Goal: Task Accomplishment & Management: Complete application form

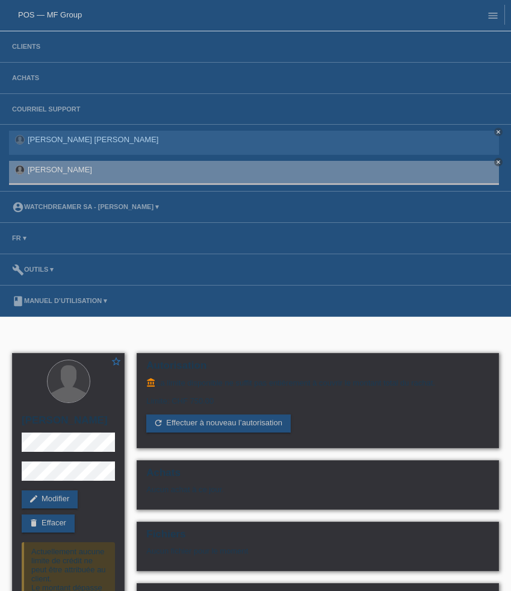
click at [27, 42] on li "Clients" at bounding box center [255, 46] width 511 height 31
click at [27, 49] on link "Clients" at bounding box center [26, 46] width 40 height 7
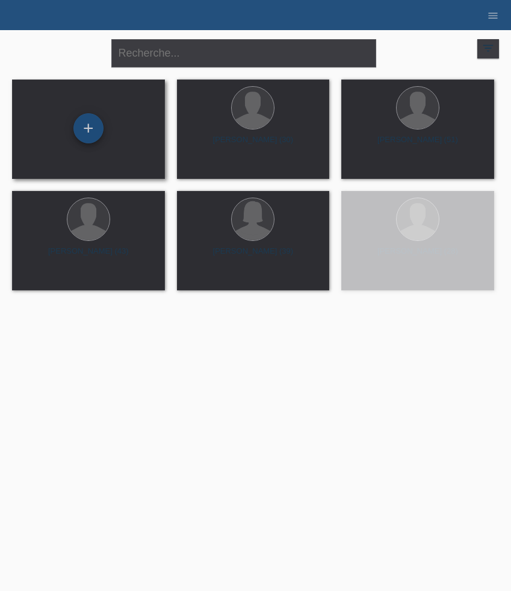
click at [84, 125] on div "+" at bounding box center [88, 128] width 30 height 30
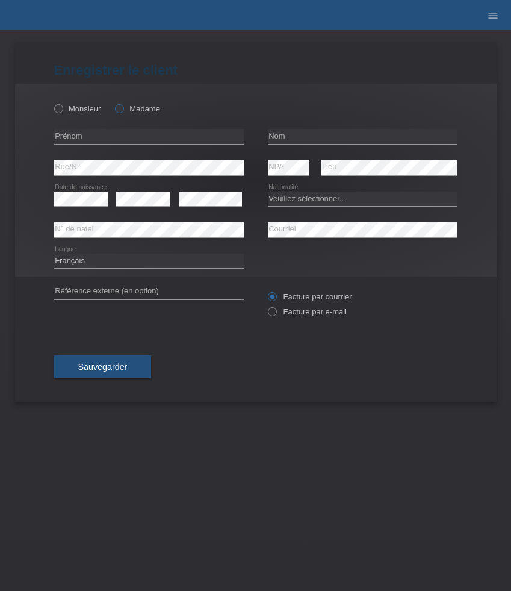
click at [136, 108] on label "Madame" at bounding box center [137, 108] width 45 height 9
click at [123, 108] on input "Madame" at bounding box center [119, 108] width 8 height 8
radio input "true"
click at [119, 134] on input "text" at bounding box center [149, 136] width 190 height 15
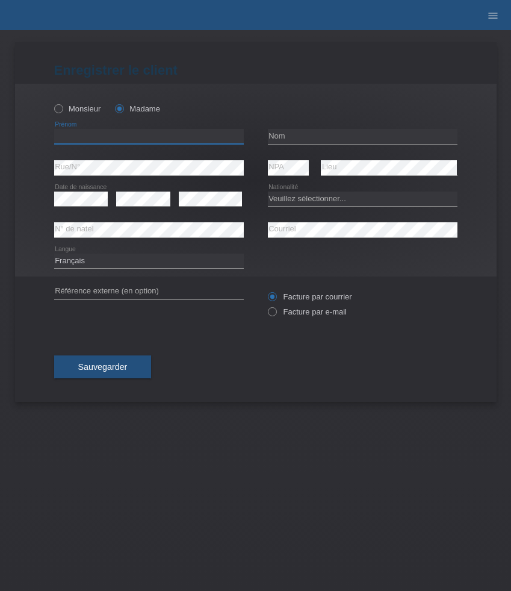
paste input "Selina"
type input "Selina"
click at [276, 138] on input "text" at bounding box center [363, 136] width 190 height 15
paste input "Kasper"
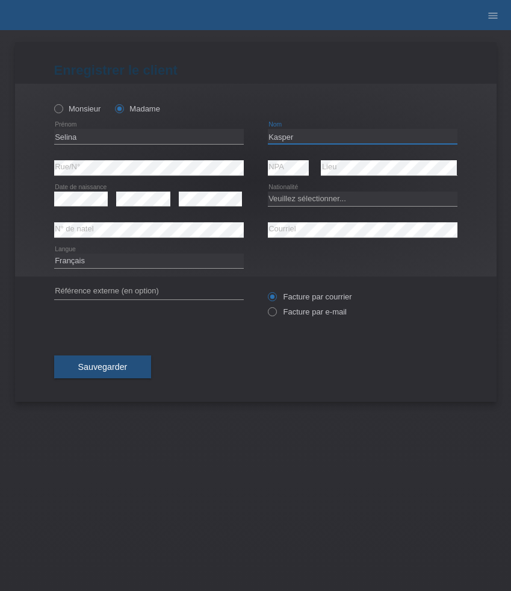
type input "Kasper"
click at [287, 201] on select "Veuillez sélectionner... Suisse Allemagne Autriche Liechtenstein ------------ A…" at bounding box center [363, 199] width 190 height 14
select select "CH"
click at [268, 192] on select "Veuillez sélectionner... Suisse Allemagne Autriche Liechtenstein ------------ A…" at bounding box center [363, 199] width 190 height 14
click at [162, 176] on div "error Rue/N°" at bounding box center [149, 167] width 190 height 31
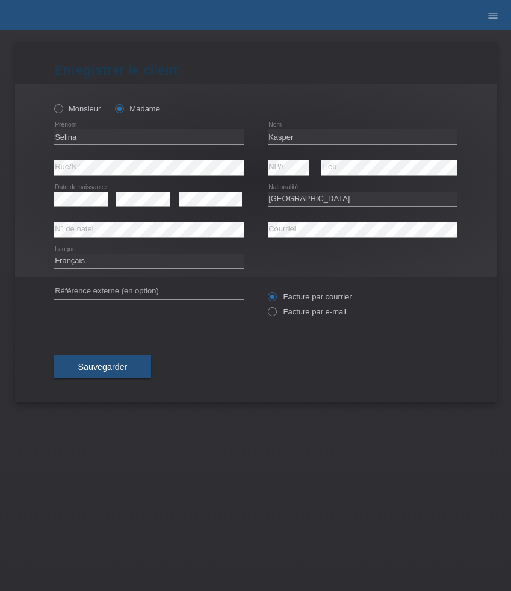
click at [162, 176] on div "error Rue/N°" at bounding box center [149, 167] width 190 height 31
click at [306, 314] on label "Facture par e-mail" at bounding box center [307, 311] width 79 height 9
click at [276, 314] on input "Facture par e-mail" at bounding box center [272, 314] width 8 height 15
radio input "true"
click at [139, 266] on select "Deutsch Français Italiano English" at bounding box center [149, 261] width 190 height 14
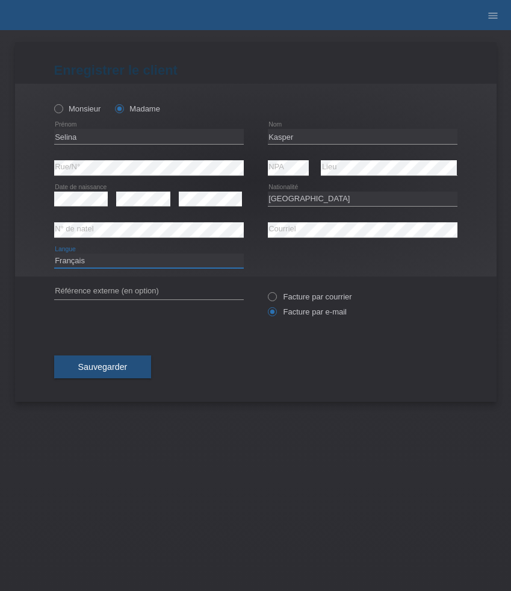
select select "de"
click at [54, 254] on select "Deutsch Français Italiano English" at bounding box center [149, 261] width 190 height 14
click at [111, 369] on span "Sauvegarder" at bounding box center [102, 367] width 49 height 10
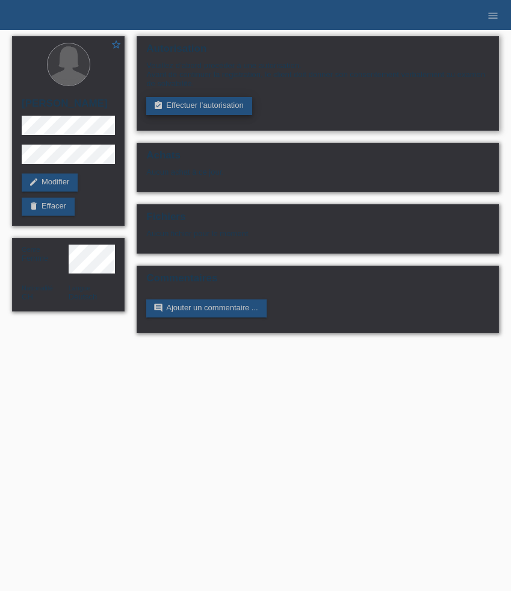
click at [194, 108] on link "assignment_turned_in Effectuer l’autorisation" at bounding box center [198, 106] width 105 height 18
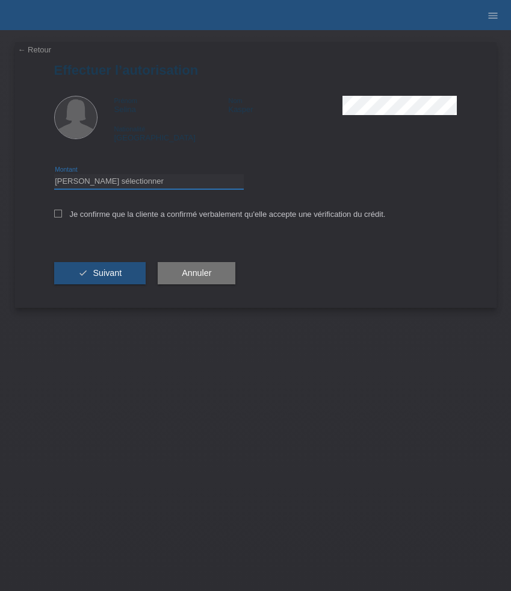
click at [95, 187] on select "Veuillez sélectionner CHF 1.00 - CHF 499.00 CHF 500.00 - CHF 1'999.00 CHF 2'000…" at bounding box center [149, 181] width 190 height 14
select select "3"
click at [54, 176] on select "Veuillez sélectionner CHF 1.00 - CHF 499.00 CHF 500.00 - CHF 1'999.00 CHF 2'000…" at bounding box center [149, 181] width 190 height 14
click at [72, 209] on div "Je confirme que la cliente a confirmé verbalement qu'elle accepte une vérificat…" at bounding box center [256, 218] width 404 height 41
click at [72, 217] on label "Je confirme que la cliente a confirmé verbalement qu'elle accepte une vérificat…" at bounding box center [220, 214] width 332 height 9
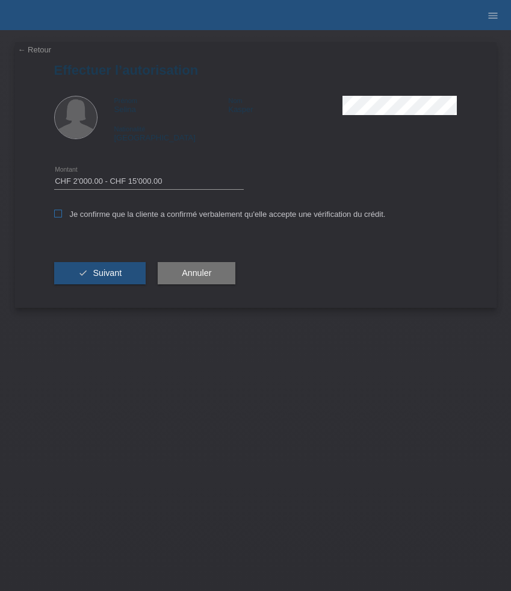
click at [62, 217] on input "Je confirme que la cliente a confirmé verbalement qu'elle accepte une vérificat…" at bounding box center [58, 214] width 8 height 8
checkbox input "true"
click at [90, 273] on button "check Suivant" at bounding box center [100, 273] width 92 height 23
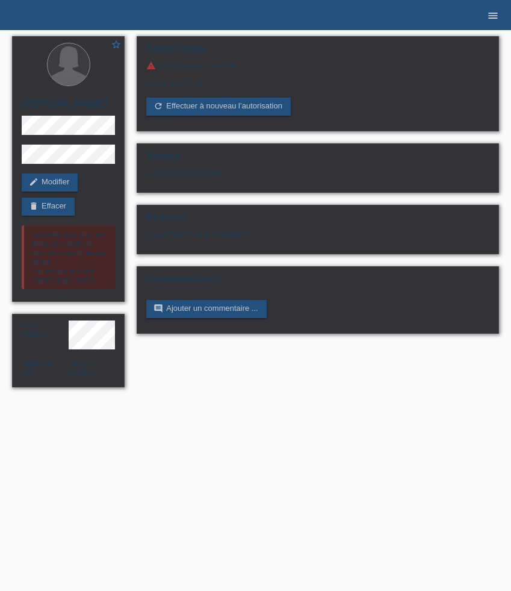
click at [495, 19] on icon "menu" at bounding box center [493, 16] width 12 height 12
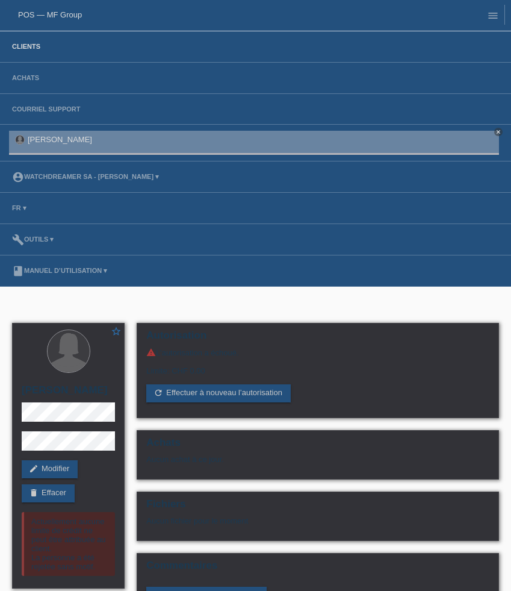
click at [20, 49] on link "Clients" at bounding box center [26, 46] width 40 height 7
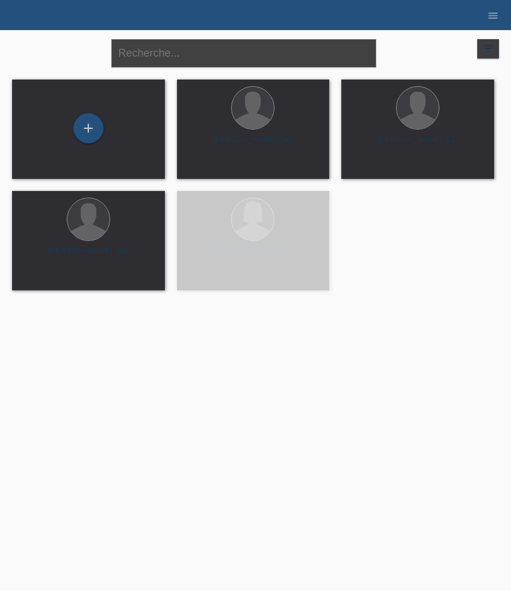
click at [176, 62] on input "text" at bounding box center [243, 53] width 265 height 28
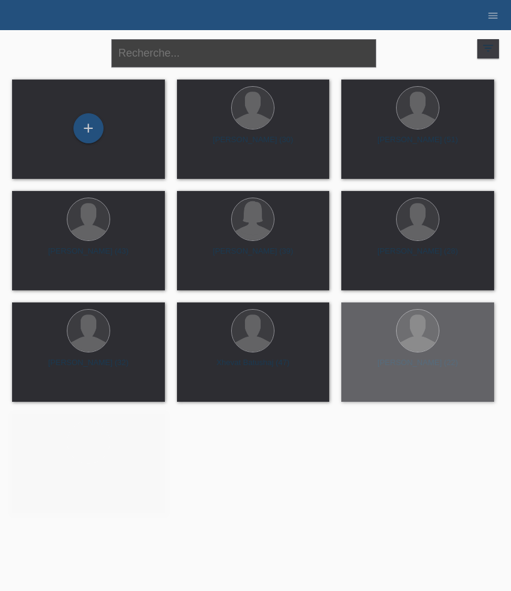
paste input "Gonzalez"
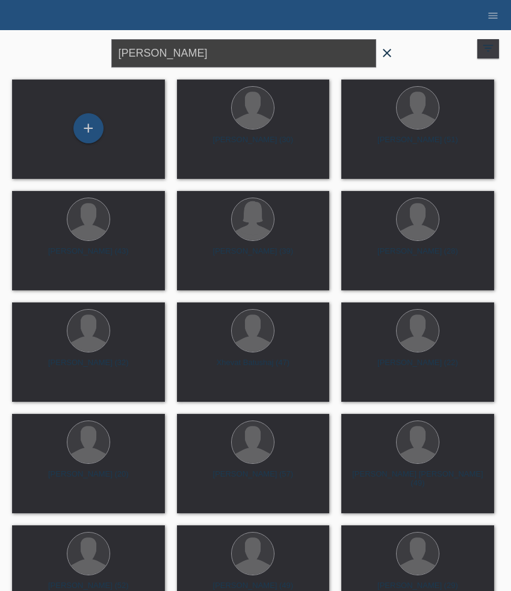
type input "Gonzalez"
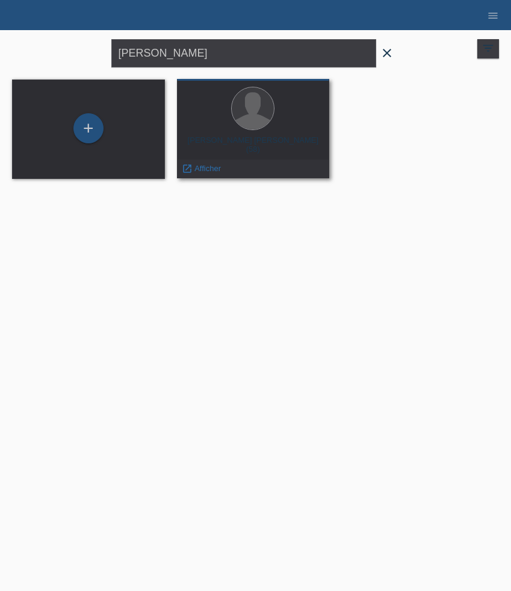
click at [272, 126] on div at bounding box center [254, 109] width 134 height 45
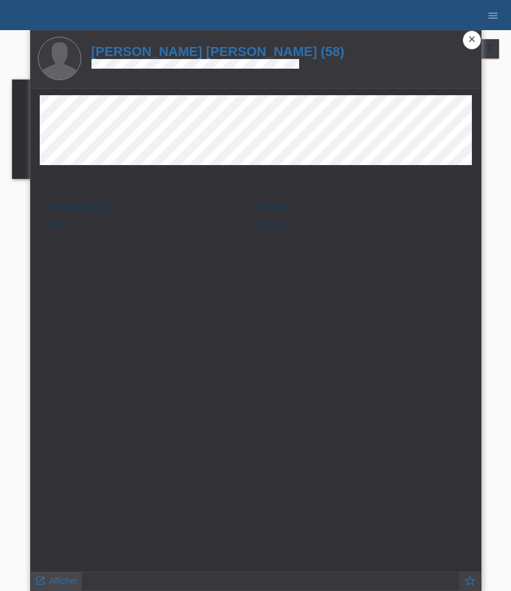
click at [56, 579] on span "Afficher" at bounding box center [63, 581] width 28 height 10
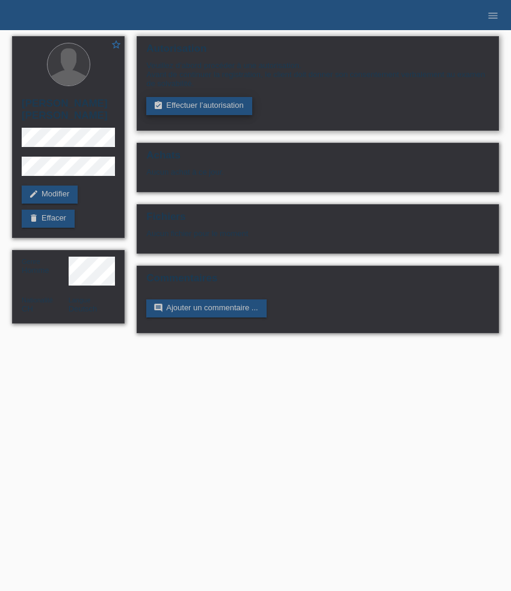
click at [205, 104] on link "assignment_turned_in Effectuer l’autorisation" at bounding box center [198, 106] width 105 height 18
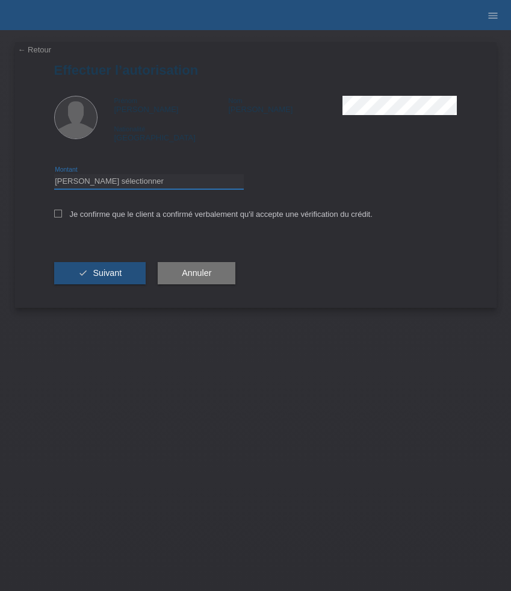
click at [144, 187] on select "Veuillez sélectionner CHF 1.00 - CHF 499.00 CHF 500.00 - CHF 1'999.00 CHF 2'000…" at bounding box center [149, 181] width 190 height 14
select select "3"
click at [54, 176] on select "Veuillez sélectionner CHF 1.00 - CHF 499.00 CHF 500.00 - CHF 1'999.00 CHF 2'000…" at bounding box center [149, 181] width 190 height 14
click at [113, 214] on label "Je confirme que le client a confirmé verbalement qu'il accepte une vérification…" at bounding box center [213, 214] width 319 height 9
click at [62, 214] on input "Je confirme que le client a confirmé verbalement qu'il accepte une vérification…" at bounding box center [58, 214] width 8 height 8
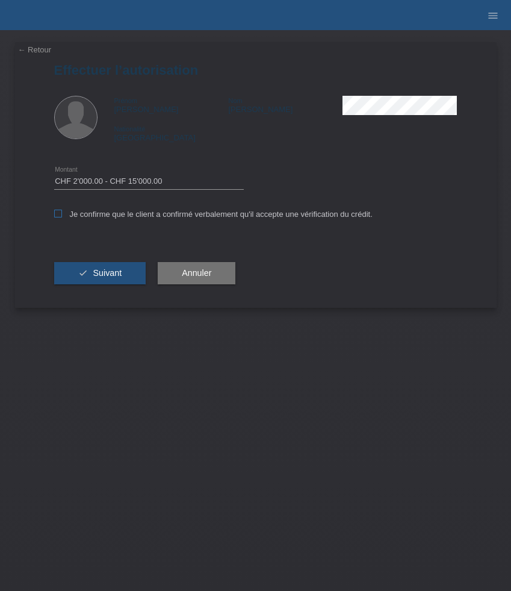
checkbox input "true"
click at [113, 275] on span "Suivant" at bounding box center [107, 273] width 29 height 10
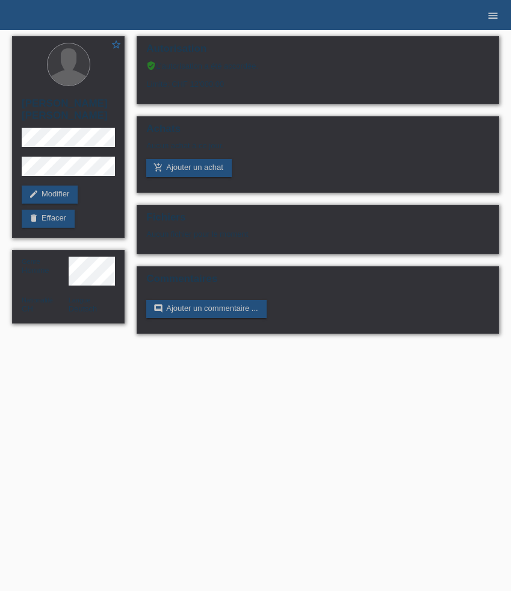
click at [485, 14] on link "menu" at bounding box center [493, 14] width 24 height 7
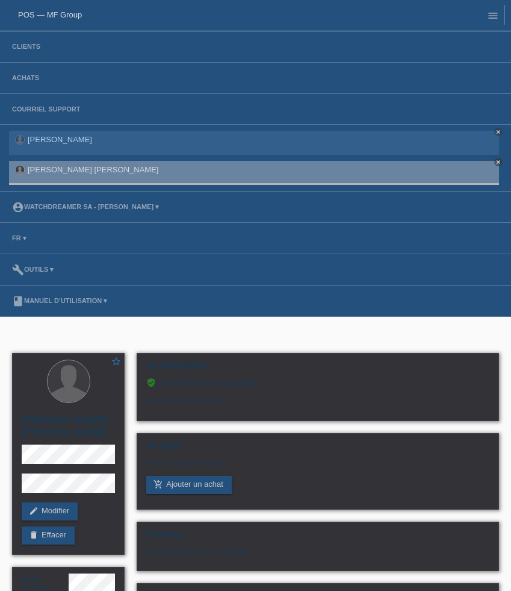
click at [4, 51] on li "Clients" at bounding box center [255, 46] width 511 height 31
click at [10, 50] on link "Clients" at bounding box center [26, 46] width 40 height 7
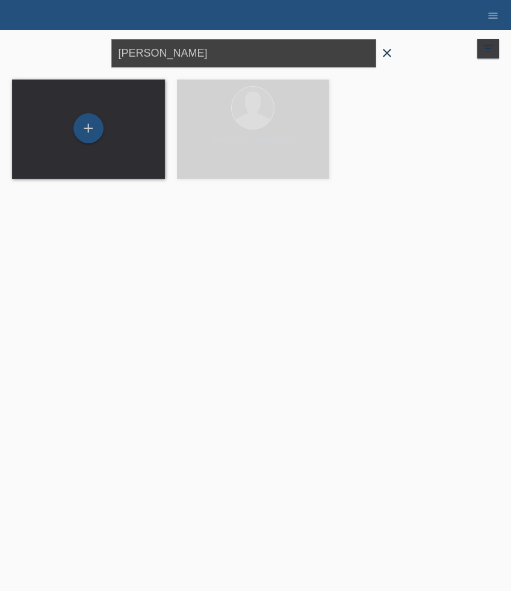
click at [150, 57] on input "Gonzalez" at bounding box center [243, 53] width 265 height 28
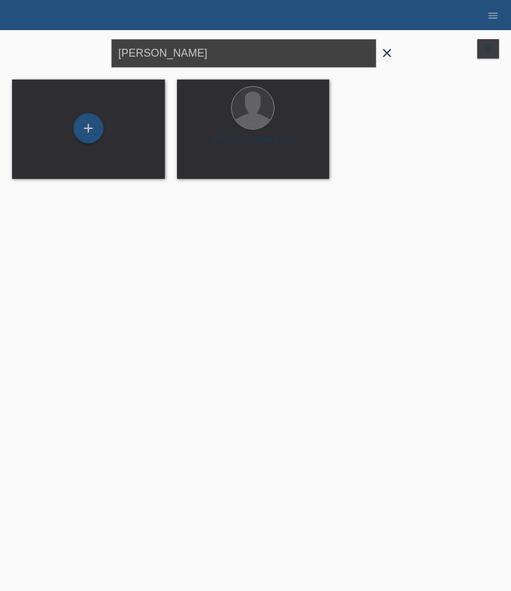
drag, startPoint x: 186, startPoint y: 57, endPoint x: 19, endPoint y: 45, distance: 166.7
click at [19, 45] on div "Gonzalez close filter_list view_module Afficher tous les clients star Afficher …" at bounding box center [255, 51] width 499 height 43
paste input "Labinot"
type input "Labinot"
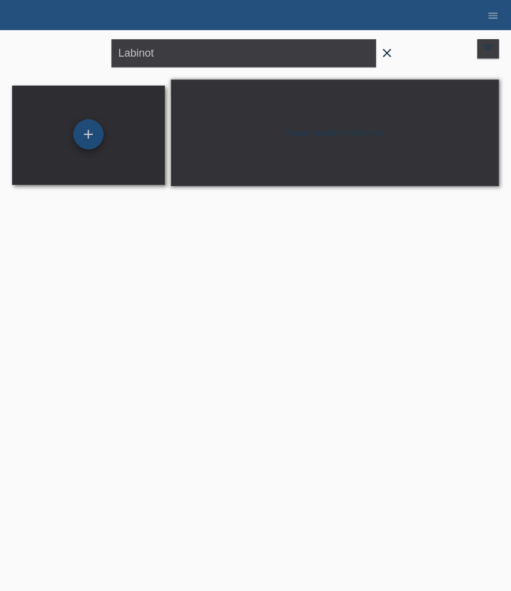
click at [102, 133] on div "+" at bounding box center [88, 134] width 30 height 30
click at [89, 134] on div "+" at bounding box center [88, 134] width 30 height 30
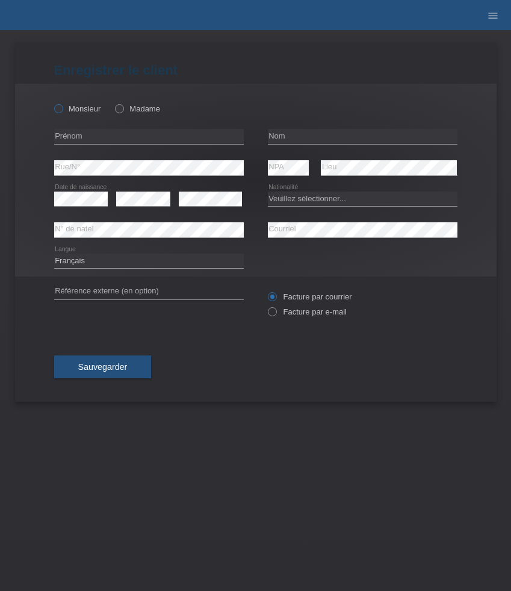
click at [84, 110] on label "Monsieur" at bounding box center [77, 108] width 47 height 9
click at [62, 110] on input "Monsieur" at bounding box center [58, 108] width 8 height 8
radio input "true"
click at [90, 136] on input "text" at bounding box center [149, 136] width 190 height 15
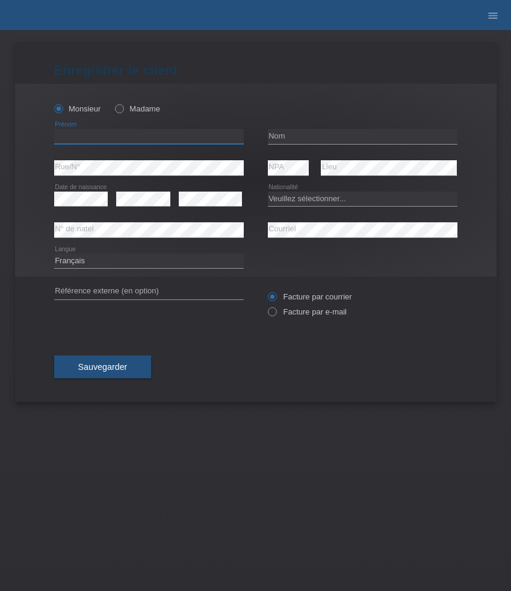
paste input "Labinot"
type input "Labinot"
click at [281, 143] on input "text" at bounding box center [363, 136] width 190 height 15
paste input "Rexha"
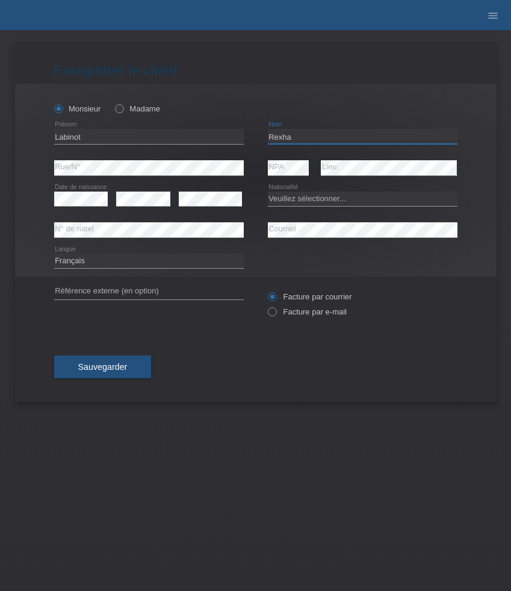
type input "Rexha"
click at [290, 203] on select "Veuillez sélectionner... Suisse Allemagne Autriche Liechtenstein ------------ A…" at bounding box center [363, 199] width 190 height 14
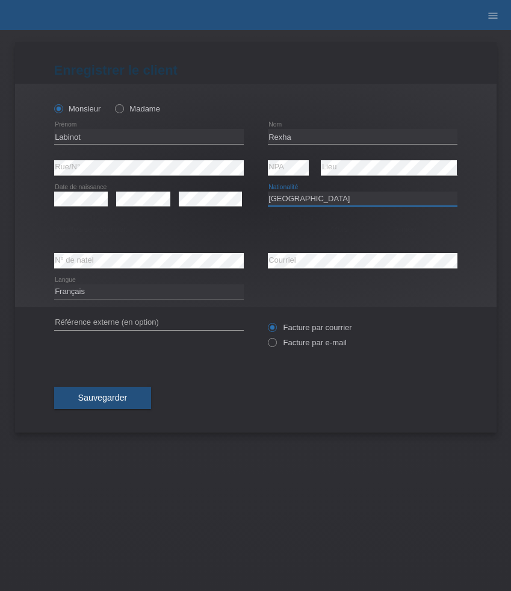
select select "XK"
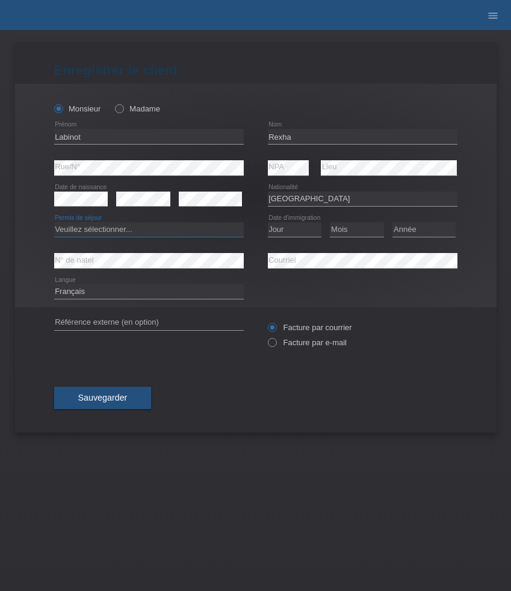
click at [207, 230] on select "Veuillez sélectionner... C B B - Statut de réfugié Autre" at bounding box center [149, 229] width 190 height 14
select select "C"
click at [54, 223] on select "Veuillez sélectionner... C B B - Statut de réfugié Autre" at bounding box center [149, 229] width 190 height 14
click at [305, 232] on select "Jour 01 02 03 04 05 06 07 08 09 10 11" at bounding box center [295, 229] width 54 height 14
select select "17"
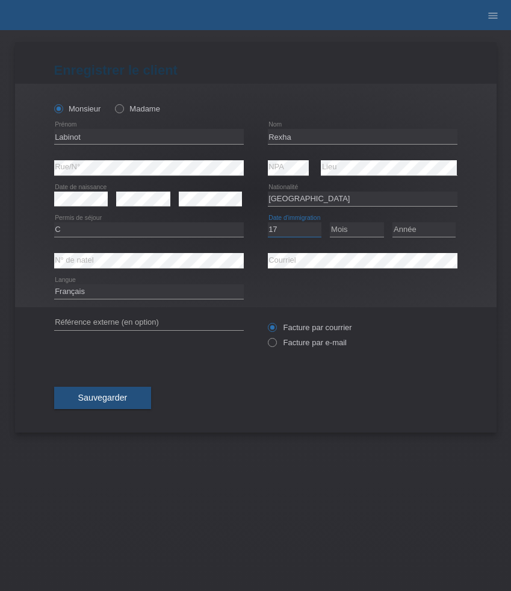
click at [268, 223] on select "Jour 01 02 03 04 05 06 07 08 09 10 11" at bounding box center [295, 229] width 54 height 14
click at [346, 231] on select "Mois 01 02 03 04 05 06 07 08 09 10 11" at bounding box center [357, 229] width 54 height 14
select select "09"
click at [330, 223] on select "Mois 01 02 03 04 05 06 07 08 09 10 11" at bounding box center [357, 229] width 54 height 14
click at [426, 229] on select "Année 2025 2024 2023 2022 2021 2020 2019 2018 2017 2016 2015 2014 2013 2012 201…" at bounding box center [424, 229] width 63 height 14
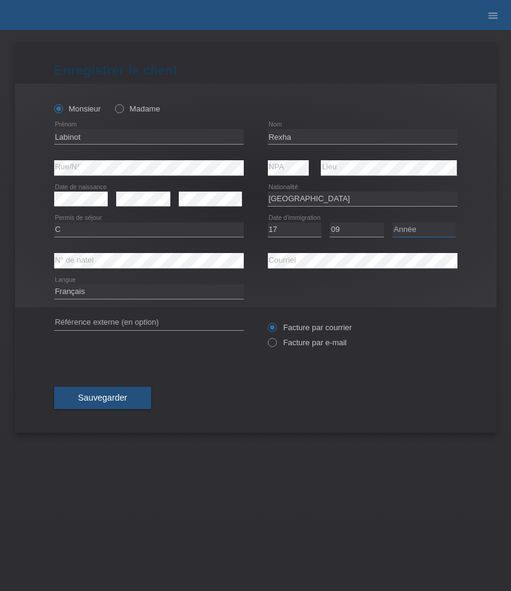
select select "2001"
click at [393, 223] on select "Année 2025 2024 2023 2022 2021 2020 2019 2018 2017 2016 2015 2014 2013 2012 201…" at bounding box center [424, 229] width 63 height 14
click at [318, 349] on div "Facture par courrier Facture par e-mail" at bounding box center [363, 335] width 190 height 30
click at [287, 347] on label "Facture par e-mail" at bounding box center [307, 342] width 79 height 9
click at [276, 348] on input "Facture par e-mail" at bounding box center [272, 345] width 8 height 15
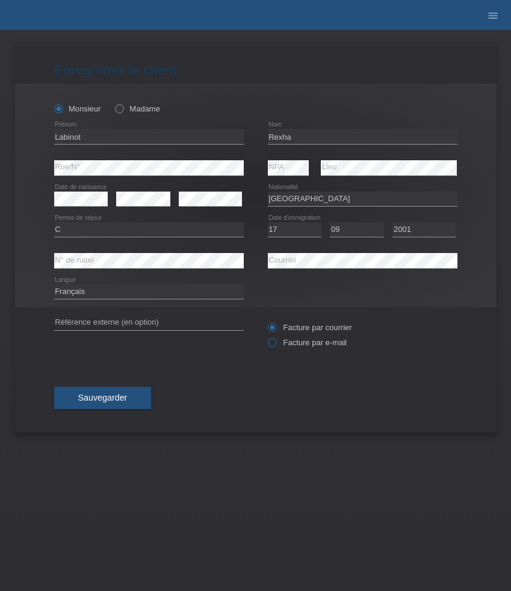
radio input "true"
click at [133, 390] on button "Sauvegarder" at bounding box center [103, 398] width 98 height 23
click at [113, 399] on span "Sauvegarder" at bounding box center [102, 398] width 49 height 10
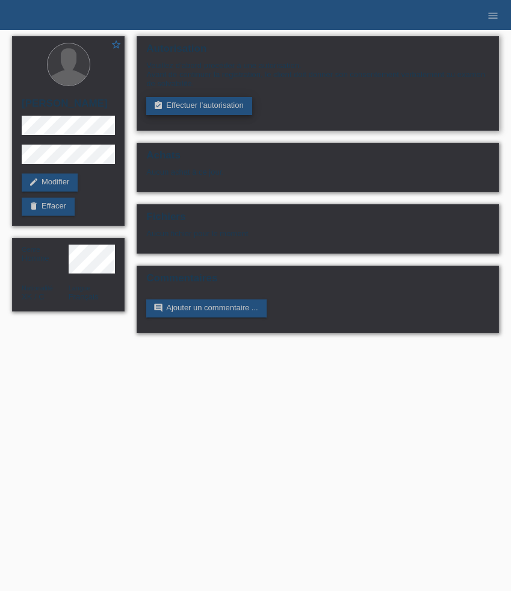
click at [232, 111] on link "assignment_turned_in Effectuer l’autorisation" at bounding box center [198, 106] width 105 height 18
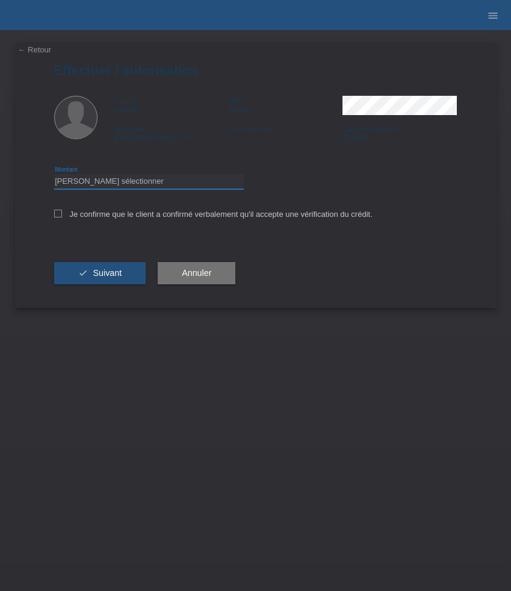
click at [213, 178] on select "Veuillez sélectionner CHF 1.00 - CHF 499.00 CHF 500.00 - CHF 1'999.00 CHF 2'000…" at bounding box center [149, 181] width 190 height 14
select select "3"
click at [54, 176] on select "Veuillez sélectionner CHF 1.00 - CHF 499.00 CHF 500.00 - CHF 1'999.00 CHF 2'000…" at bounding box center [149, 181] width 190 height 14
click at [136, 215] on label "Je confirme que le client a confirmé verbalement qu'il accepte une vérification…" at bounding box center [213, 214] width 319 height 9
click at [62, 215] on input "Je confirme que le client a confirmé verbalement qu'il accepte une vérification…" at bounding box center [58, 214] width 8 height 8
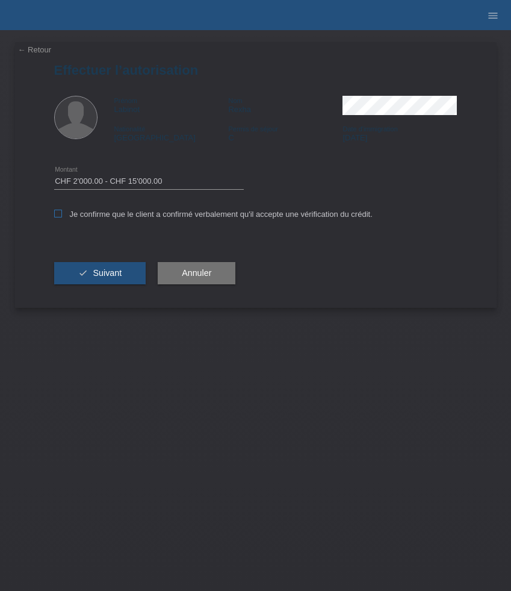
checkbox input "true"
click at [119, 272] on span "Suivant" at bounding box center [107, 273] width 29 height 10
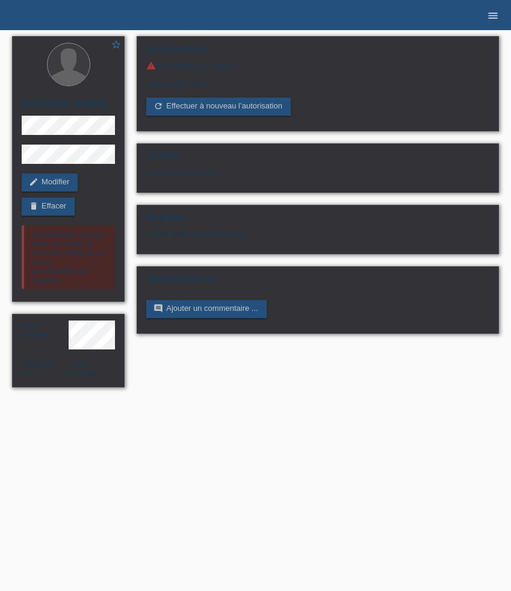
click at [492, 19] on icon "menu" at bounding box center [493, 16] width 12 height 12
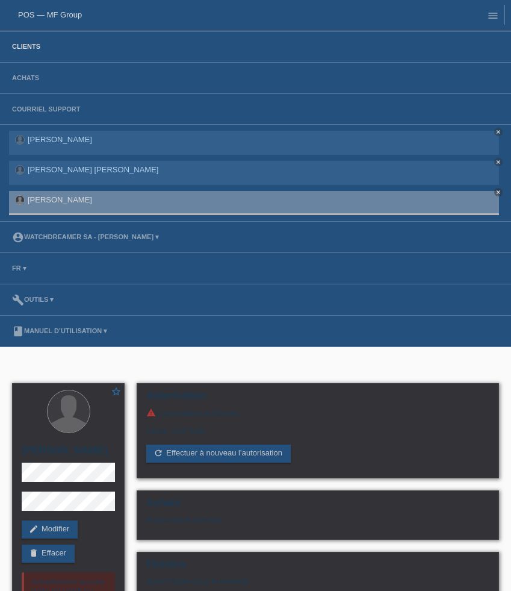
click at [28, 50] on link "Clients" at bounding box center [26, 46] width 40 height 7
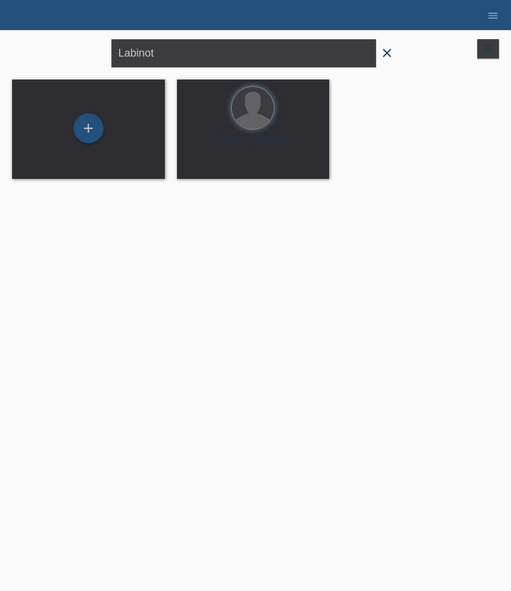
click at [390, 54] on icon "close" at bounding box center [387, 53] width 14 height 14
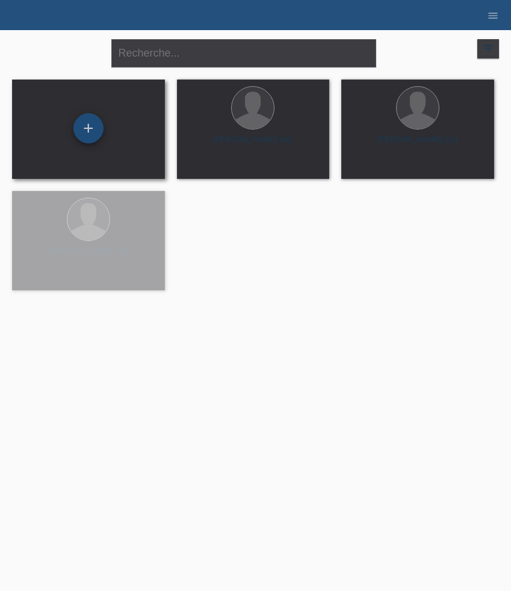
click at [89, 125] on div "+" at bounding box center [88, 128] width 30 height 30
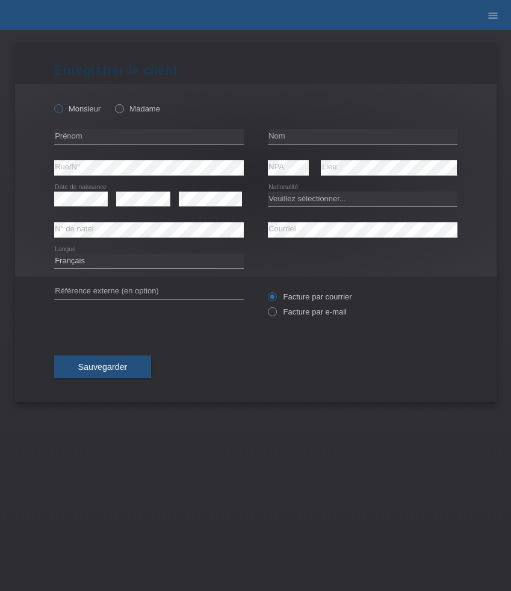
click at [82, 107] on label "Monsieur" at bounding box center [77, 108] width 47 height 9
click at [62, 107] on input "Monsieur" at bounding box center [58, 108] width 8 height 8
radio input "true"
click at [82, 130] on input "text" at bounding box center [149, 136] width 190 height 15
paste input "Mourad"
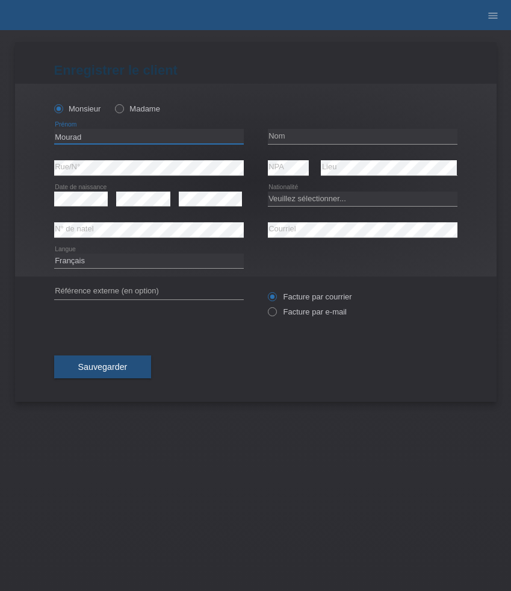
type input "Mourad"
click at [287, 133] on input "text" at bounding box center [363, 136] width 190 height 15
paste input "Benslama"
type input "Benslama"
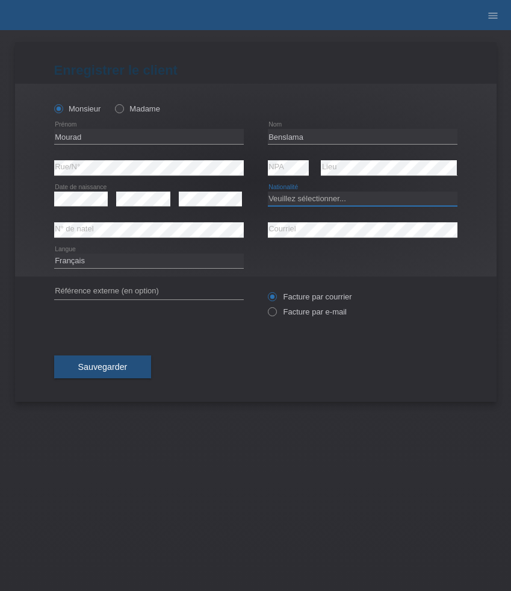
click at [301, 196] on select "Veuillez sélectionner... [GEOGRAPHIC_DATA] [GEOGRAPHIC_DATA] [GEOGRAPHIC_DATA] …" at bounding box center [363, 199] width 190 height 14
select select "TN"
click at [268, 192] on select "Veuillez sélectionner... Suisse Allemagne Autriche Liechtenstein ------------ A…" at bounding box center [363, 199] width 190 height 14
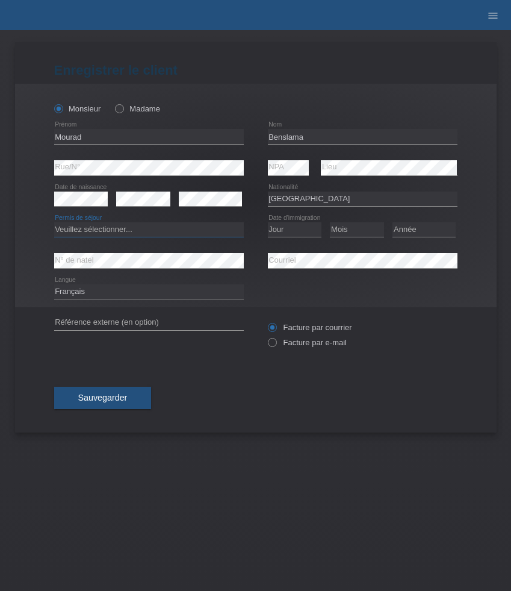
click at [121, 227] on select "Veuillez sélectionner... C B B - Statut de réfugié Autre" at bounding box center [149, 229] width 190 height 14
select select "C"
click at [54, 223] on select "Veuillez sélectionner... C B B - Statut de réfugié Autre" at bounding box center [149, 229] width 190 height 14
click at [295, 231] on select "Jour 01 02 03 04 05 06 07 08 09 10 11" at bounding box center [295, 229] width 54 height 14
select select "04"
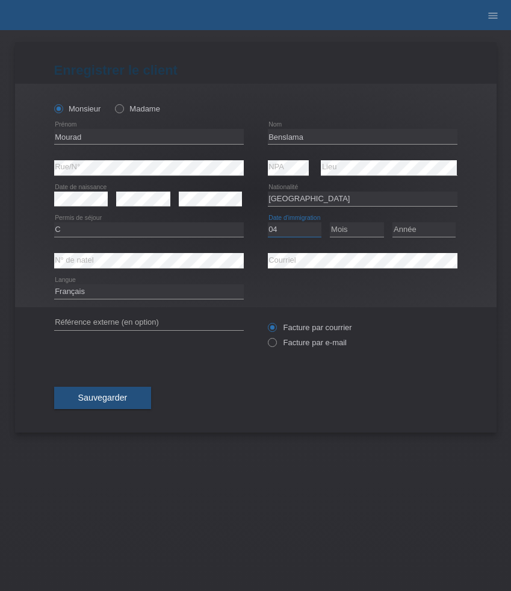
click at [268, 223] on select "Jour 01 02 03 04 05 06 07 08 09 10 11" at bounding box center [295, 229] width 54 height 14
click at [341, 228] on select "Mois 01 02 03 04 05 06 07 08 09 10 11" at bounding box center [357, 229] width 54 height 14
select select "02"
click at [330, 223] on select "Mois 01 02 03 04 05 06 07 08 09 10 11" at bounding box center [357, 229] width 54 height 14
click at [413, 230] on select "Année 2025 2024 2023 2022 2021 2020 2019 2018 2017 2016 2015 2014 2013 2012 201…" at bounding box center [424, 229] width 63 height 14
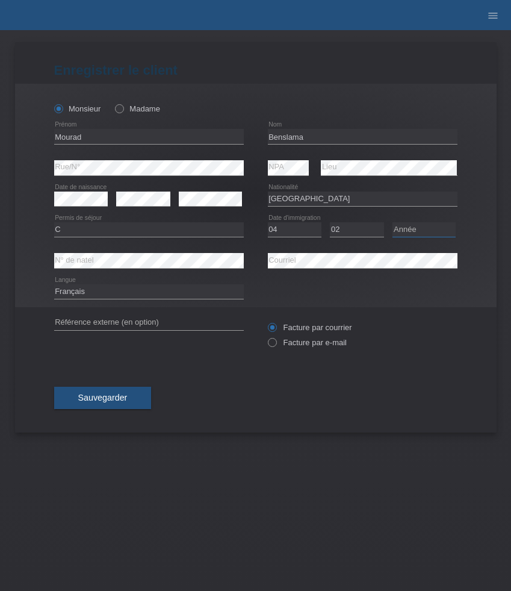
select select "2014"
click at [393, 223] on select "Année 2025 2024 2023 2022 2021 2020 2019 2018 2017 2016 2015 2014 2013 2012 201…" at bounding box center [424, 229] width 63 height 14
click at [289, 346] on label "Facture par e-mail" at bounding box center [307, 342] width 79 height 9
click at [276, 346] on input "Facture par e-mail" at bounding box center [272, 345] width 8 height 15
radio input "true"
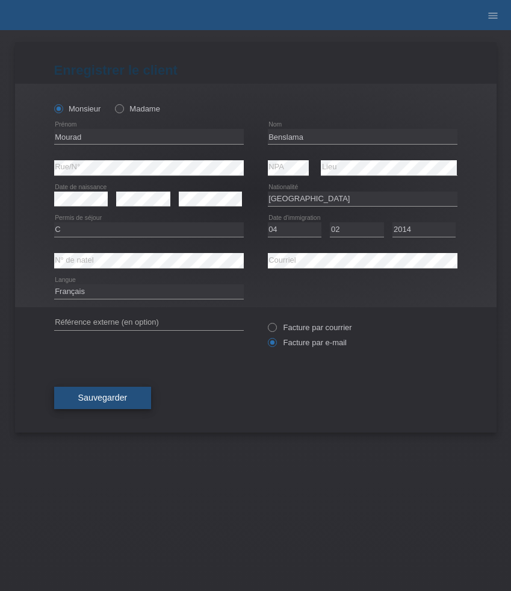
click at [130, 407] on button "Sauvegarder" at bounding box center [103, 398] width 98 height 23
click at [127, 398] on span "Sauvegarder" at bounding box center [102, 398] width 49 height 10
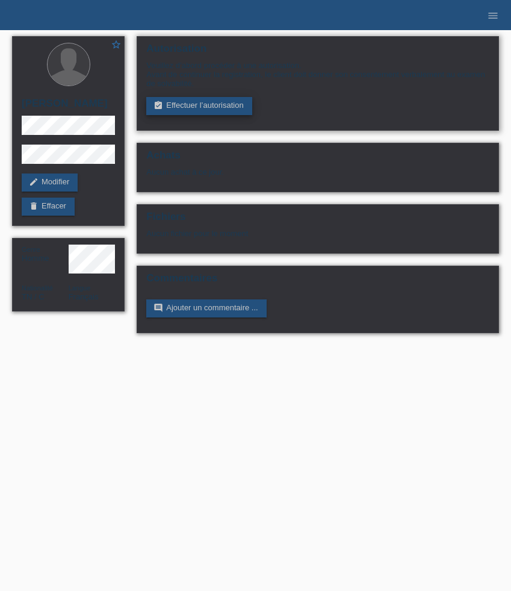
click at [175, 112] on link "assignment_turned_in Effectuer l’autorisation" at bounding box center [198, 106] width 105 height 18
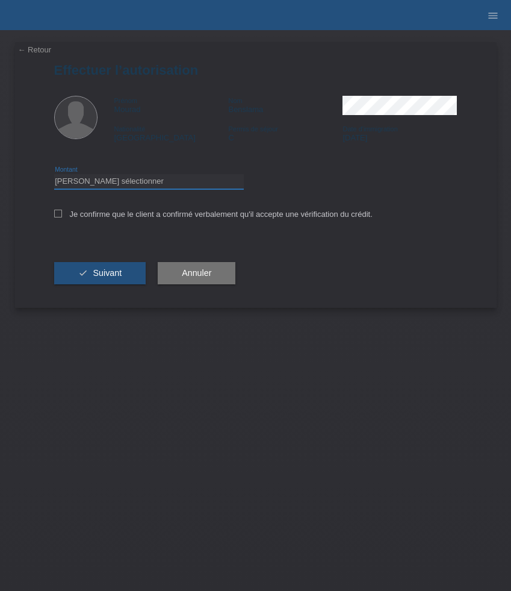
click at [204, 188] on select "Veuillez sélectionner CHF 1.00 - CHF 499.00 CHF 500.00 - CHF 1'999.00 CHF 2'000…" at bounding box center [149, 181] width 190 height 14
select select "3"
click at [54, 176] on select "Veuillez sélectionner CHF 1.00 - CHF 499.00 CHF 500.00 - CHF 1'999.00 CHF 2'000…" at bounding box center [149, 181] width 190 height 14
click at [121, 217] on label "Je confirme que le client a confirmé verbalement qu'il accepte une vérification…" at bounding box center [213, 214] width 319 height 9
click at [62, 217] on input "Je confirme que le client a confirmé verbalement qu'il accepte une vérification…" at bounding box center [58, 214] width 8 height 8
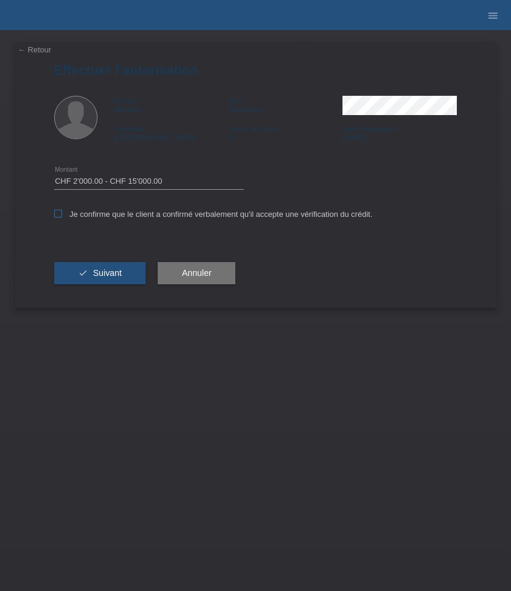
checkbox input "true"
click at [114, 277] on span "Suivant" at bounding box center [107, 273] width 29 height 10
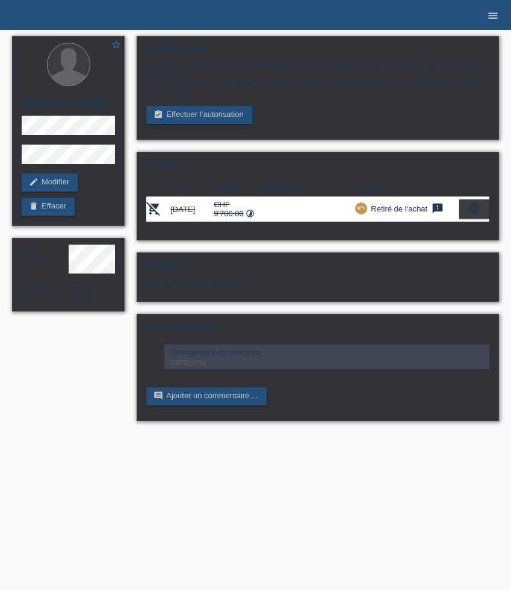
click at [492, 20] on icon "menu" at bounding box center [493, 16] width 12 height 12
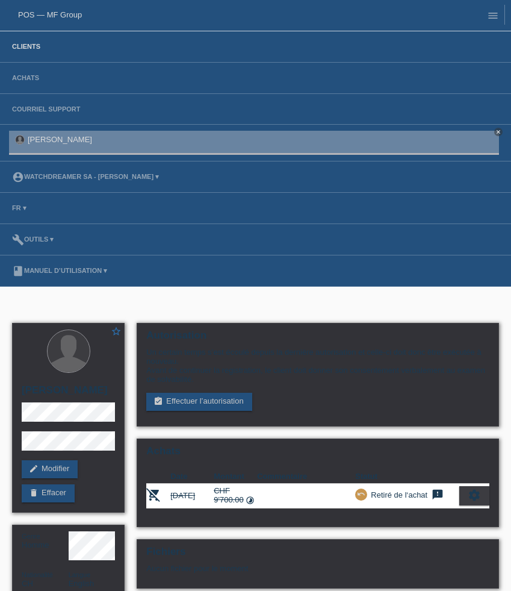
click at [33, 45] on link "Clients" at bounding box center [26, 46] width 40 height 7
click at [37, 45] on link "Clients" at bounding box center [26, 46] width 40 height 7
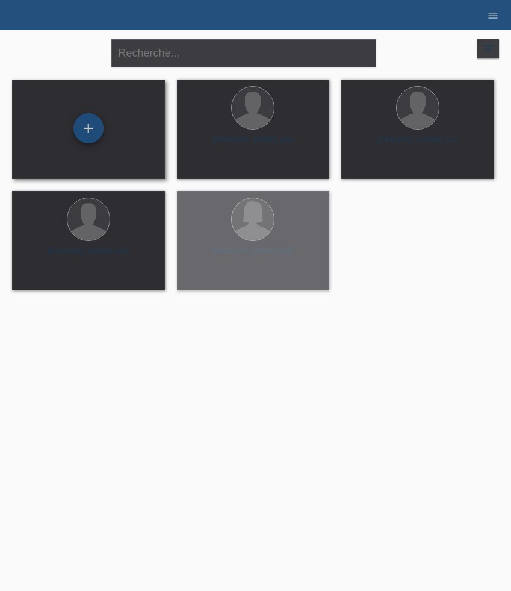
click at [84, 130] on div "+" at bounding box center [88, 128] width 30 height 30
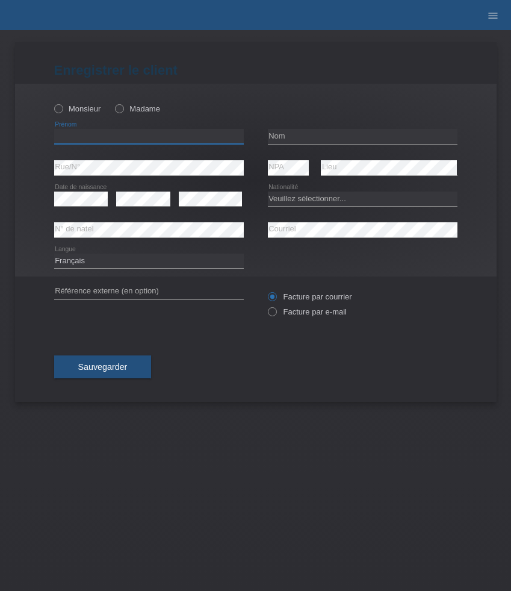
click at [103, 140] on input "text" at bounding box center [149, 136] width 190 height 15
paste input "[PERSON_NAME]"
type input "[PERSON_NAME]"
click at [326, 137] on input "text" at bounding box center [363, 136] width 190 height 15
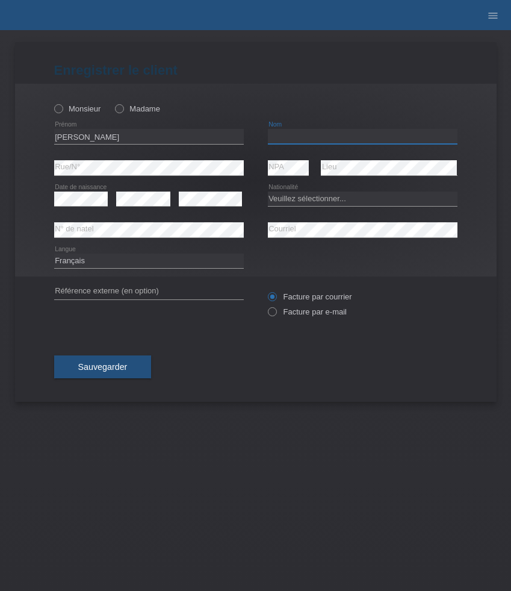
paste input "[PERSON_NAME]"
type input "[PERSON_NAME]"
click at [87, 114] on div "Monsieur Madame" at bounding box center [149, 108] width 190 height 25
click at [86, 111] on label "Monsieur" at bounding box center [77, 108] width 47 height 9
click at [62, 111] on input "Monsieur" at bounding box center [58, 108] width 8 height 8
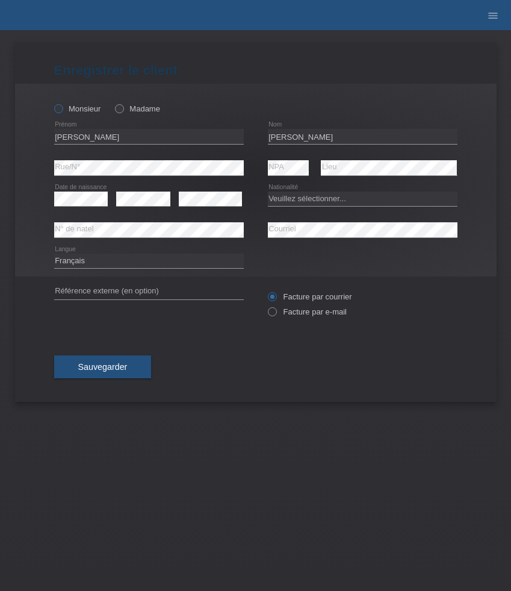
radio input "true"
click at [283, 198] on select "Veuillez sélectionner... [GEOGRAPHIC_DATA] [GEOGRAPHIC_DATA] [GEOGRAPHIC_DATA] …" at bounding box center [363, 199] width 190 height 14
select select "CH"
click at [268, 192] on select "Veuillez sélectionner... Suisse Allemagne Autriche Liechtenstein ------------ A…" at bounding box center [363, 199] width 190 height 14
click at [305, 316] on label "Facture par e-mail" at bounding box center [307, 311] width 79 height 9
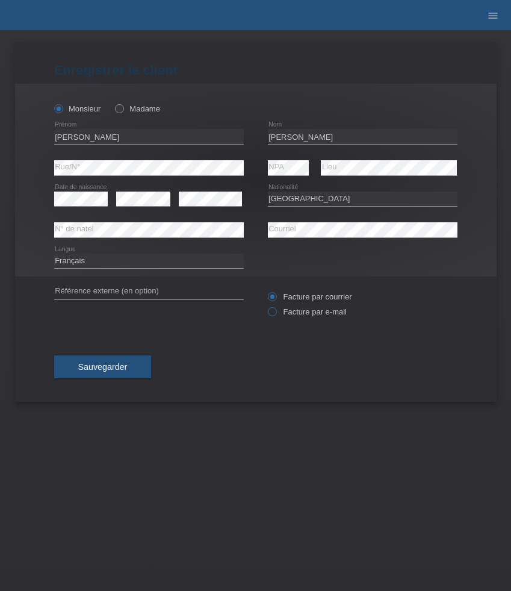
click at [276, 316] on input "Facture par e-mail" at bounding box center [272, 314] width 8 height 15
radio input "true"
click at [127, 360] on button "Sauvegarder" at bounding box center [103, 366] width 98 height 23
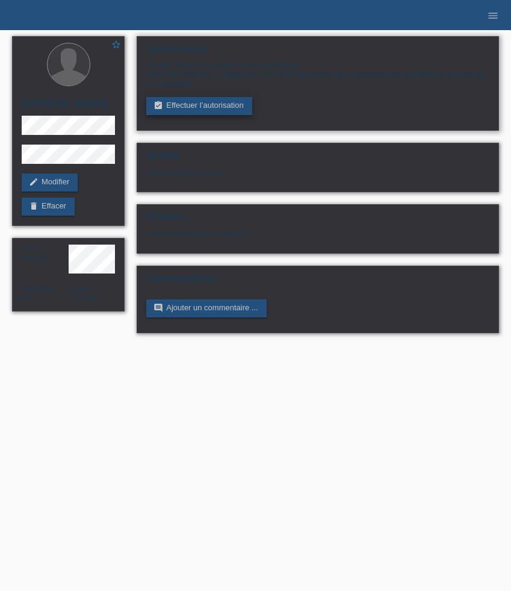
click at [206, 110] on link "assignment_turned_in Effectuer l’autorisation" at bounding box center [198, 106] width 105 height 18
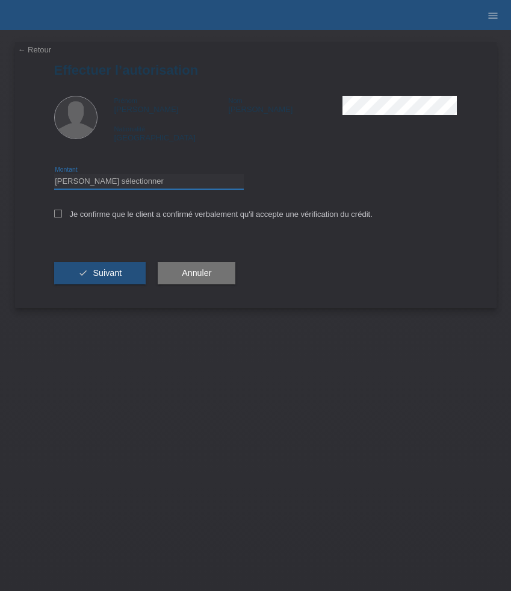
click at [195, 176] on select "Veuillez sélectionner CHF 1.00 - CHF 499.00 CHF 500.00 - CHF 1'999.00 CHF 2'000…" at bounding box center [149, 181] width 190 height 14
select select "3"
click at [54, 176] on select "Veuillez sélectionner CHF 1.00 - CHF 499.00 CHF 500.00 - CHF 1'999.00 CHF 2'000…" at bounding box center [149, 181] width 190 height 14
click at [161, 217] on label "Je confirme que le client a confirmé verbalement qu'il accepte une vérification…" at bounding box center [213, 214] width 319 height 9
click at [62, 217] on input "Je confirme que le client a confirmé verbalement qu'il accepte une vérification…" at bounding box center [58, 214] width 8 height 8
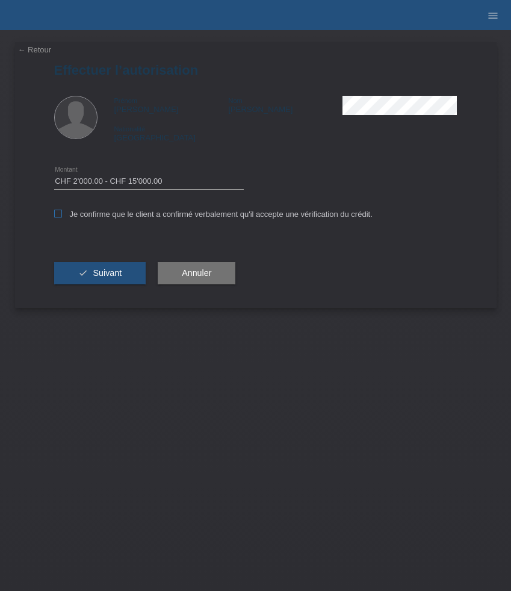
checkbox input "true"
click at [110, 275] on span "Suivant" at bounding box center [107, 273] width 29 height 10
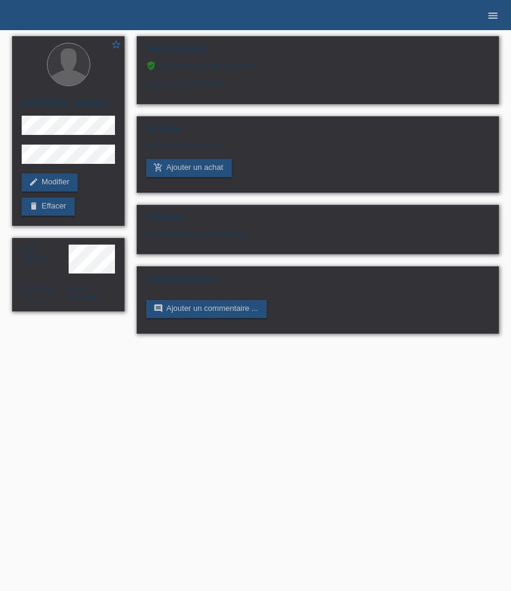
click at [494, 14] on icon "menu" at bounding box center [493, 16] width 12 height 12
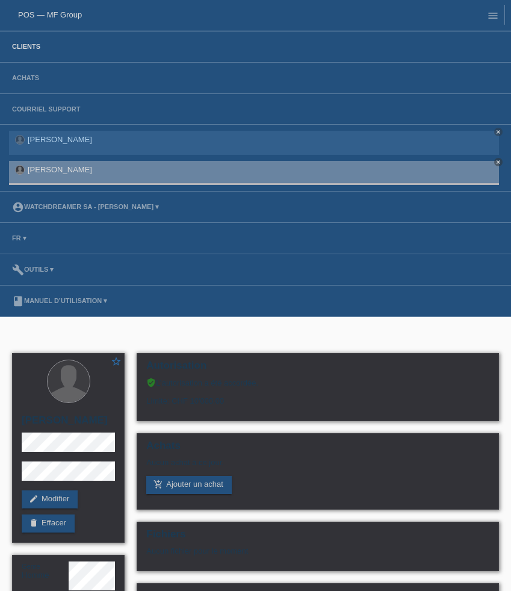
click at [37, 44] on link "Clients" at bounding box center [26, 46] width 40 height 7
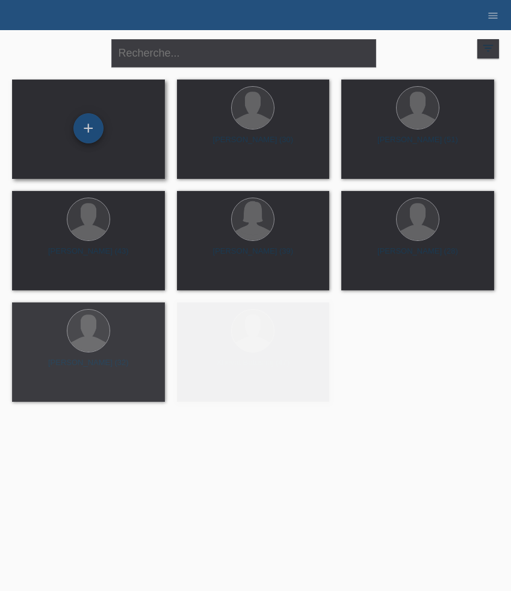
click at [90, 128] on div "+" at bounding box center [88, 128] width 30 height 30
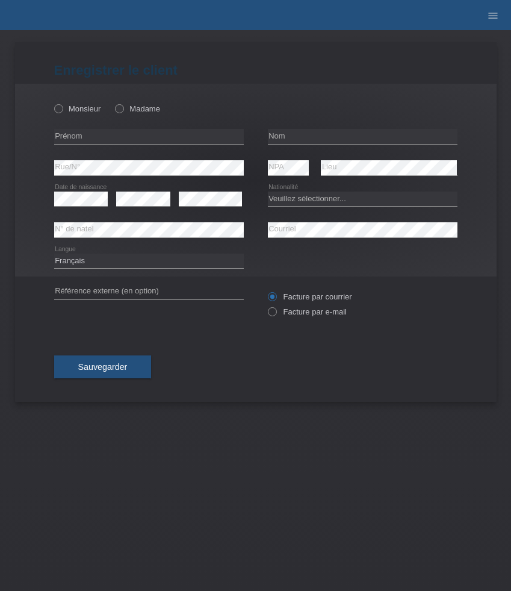
click at [127, 128] on div "error [GEOGRAPHIC_DATA]" at bounding box center [149, 136] width 190 height 31
click at [90, 136] on input "text" at bounding box center [149, 136] width 190 height 15
paste input "[PERSON_NAME]"
type input "[PERSON_NAME]"
click at [52, 102] on icon at bounding box center [52, 102] width 0 height 0
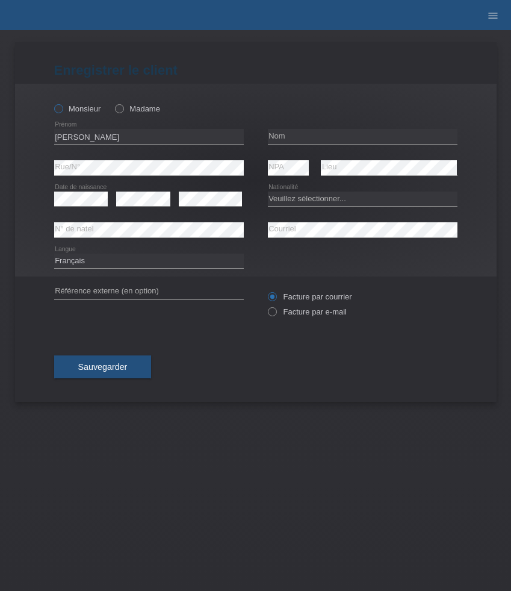
click at [60, 106] on input "Monsieur" at bounding box center [58, 108] width 8 height 8
radio input "true"
click at [301, 132] on input "text" at bounding box center [363, 136] width 190 height 15
paste input "[PERSON_NAME]"
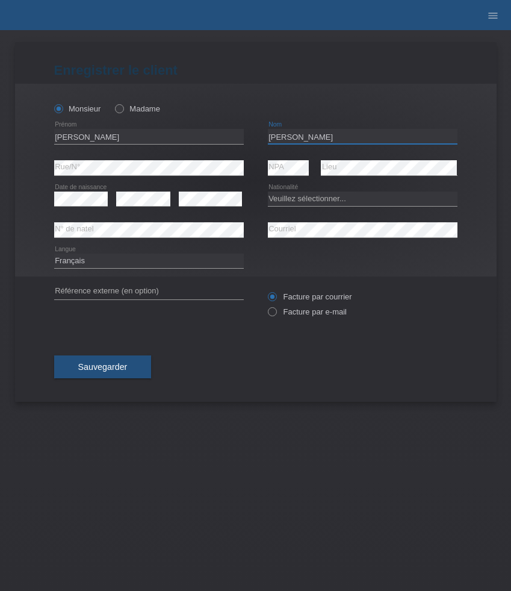
type input "[PERSON_NAME]"
click at [305, 197] on select "Veuillez sélectionner... Suisse Allemagne Autriche Liechtenstein ------------ A…" at bounding box center [363, 199] width 190 height 14
select select "CH"
click at [268, 192] on select "Veuillez sélectionner... Suisse Allemagne Autriche Liechtenstein ------------ A…" at bounding box center [363, 199] width 190 height 14
click at [296, 310] on label "Facture par e-mail" at bounding box center [307, 311] width 79 height 9
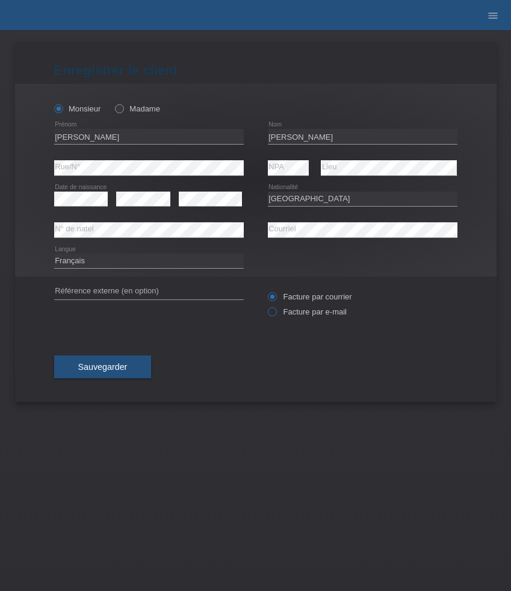
click at [276, 310] on input "Facture par e-mail" at bounding box center [272, 314] width 8 height 15
radio input "true"
click at [122, 366] on span "Sauvegarder" at bounding box center [102, 367] width 49 height 10
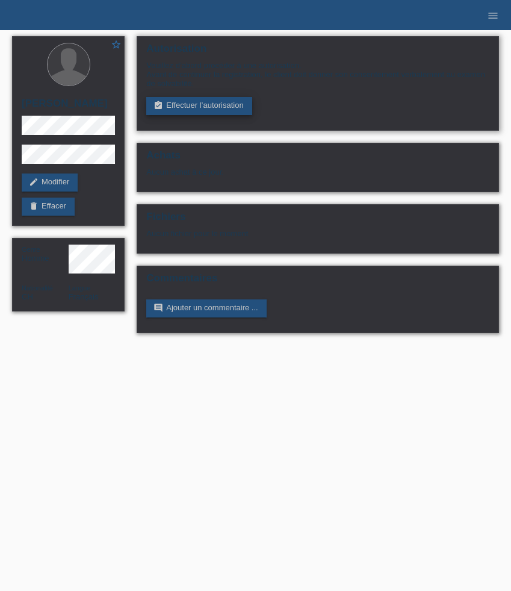
click at [208, 110] on link "assignment_turned_in Effectuer l’autorisation" at bounding box center [198, 106] width 105 height 18
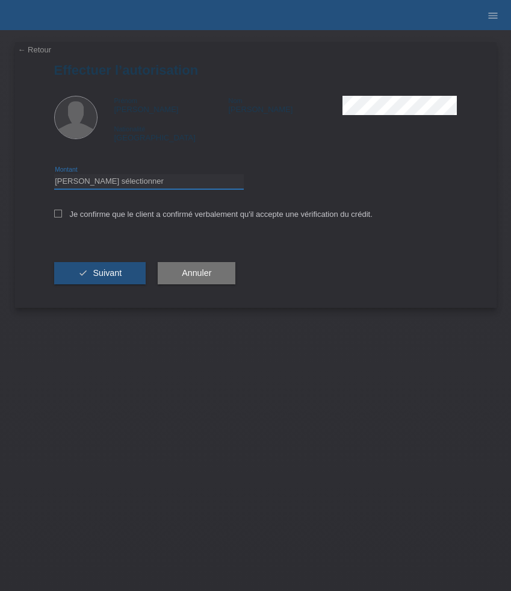
click at [140, 184] on select "Veuillez sélectionner CHF 1.00 - CHF 499.00 CHF 500.00 - CHF 1'999.00 CHF 2'000…" at bounding box center [149, 181] width 190 height 14
select select "3"
click at [54, 176] on select "Veuillez sélectionner CHF 1.00 - CHF 499.00 CHF 500.00 - CHF 1'999.00 CHF 2'000…" at bounding box center [149, 181] width 190 height 14
click at [113, 275] on span "Suivant" at bounding box center [107, 273] width 29 height 10
click at [58, 217] on icon at bounding box center [58, 214] width 8 height 8
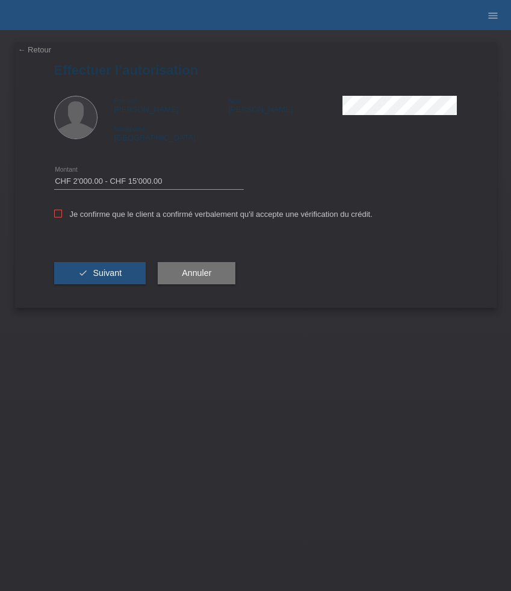
click at [58, 217] on input "Je confirme que le client a confirmé verbalement qu'il accepte une vérification…" at bounding box center [58, 214] width 8 height 8
checkbox input "true"
click at [90, 284] on button "check Suivant" at bounding box center [100, 273] width 92 height 23
